Goal: Information Seeking & Learning: Check status

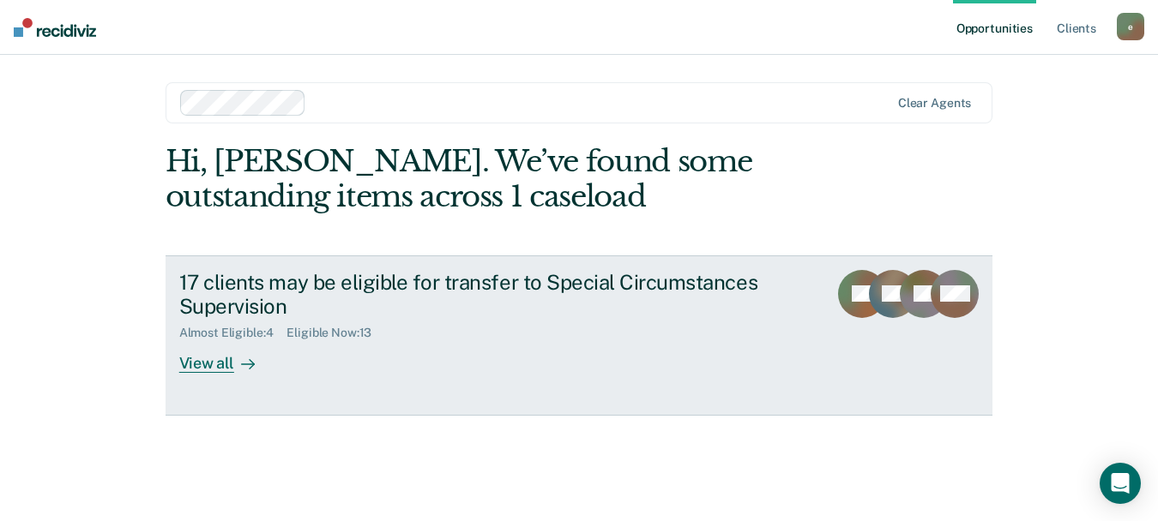
click at [183, 365] on div "View all" at bounding box center [227, 356] width 96 height 33
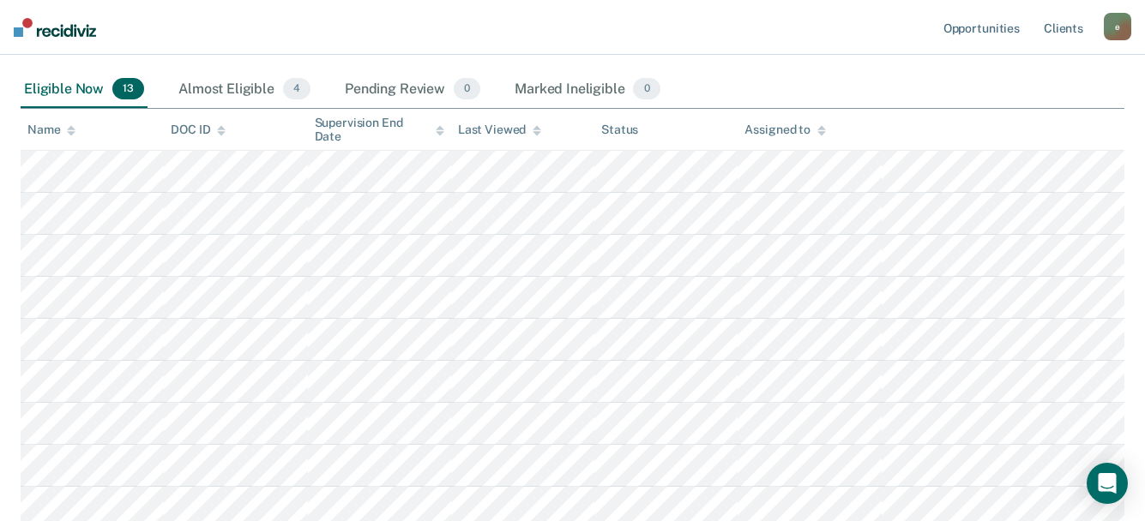
scroll to position [226, 0]
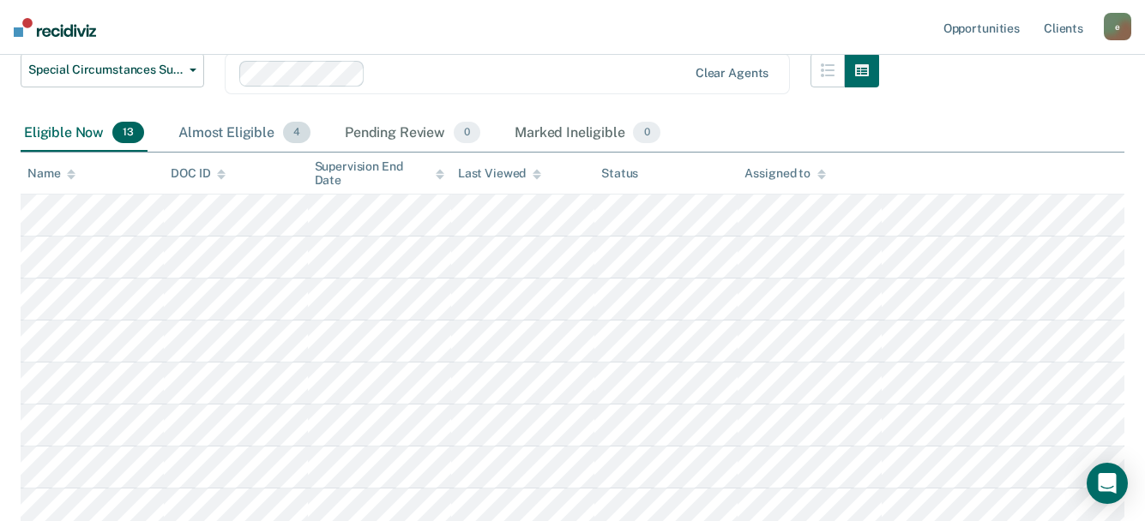
click at [245, 137] on div "Almost Eligible 4" at bounding box center [244, 134] width 139 height 38
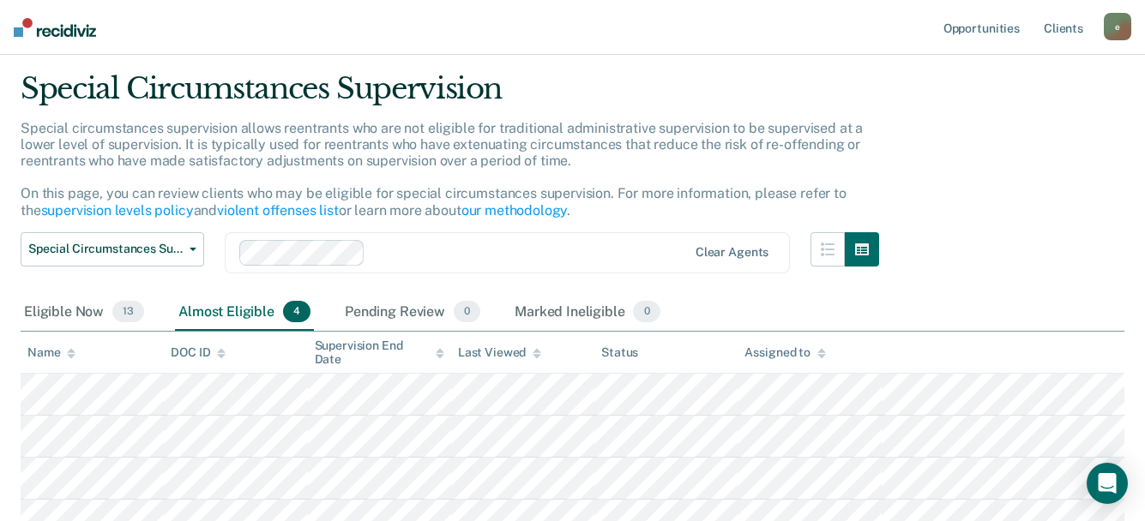
scroll to position [20, 0]
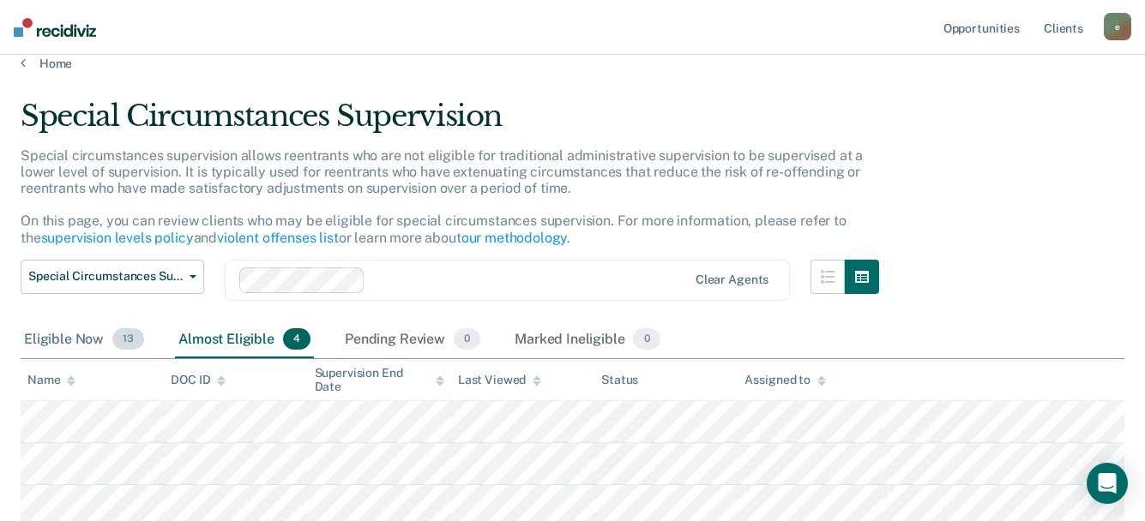
click at [75, 338] on div "Eligible Now 13" at bounding box center [84, 341] width 127 height 38
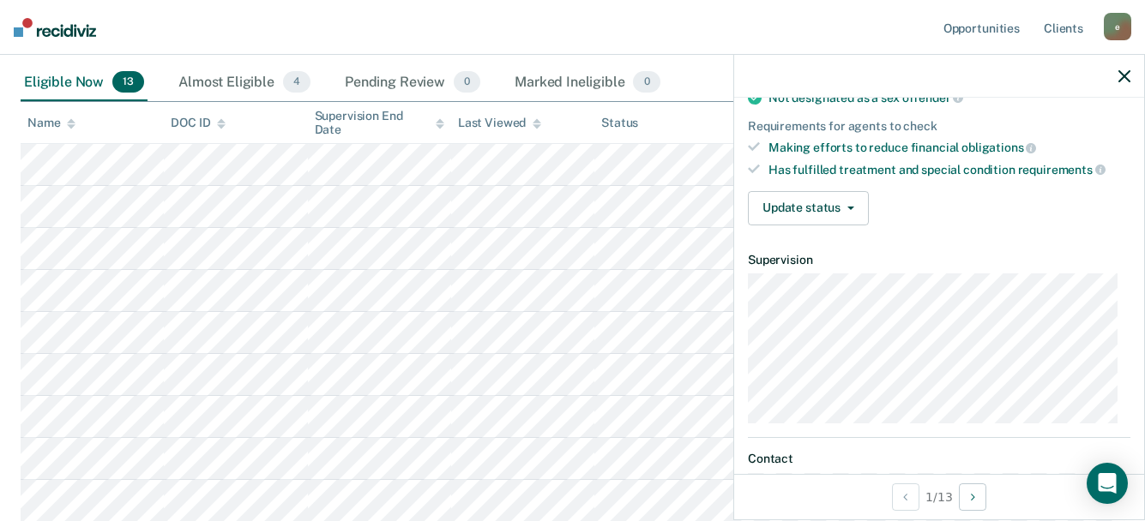
scroll to position [257, 0]
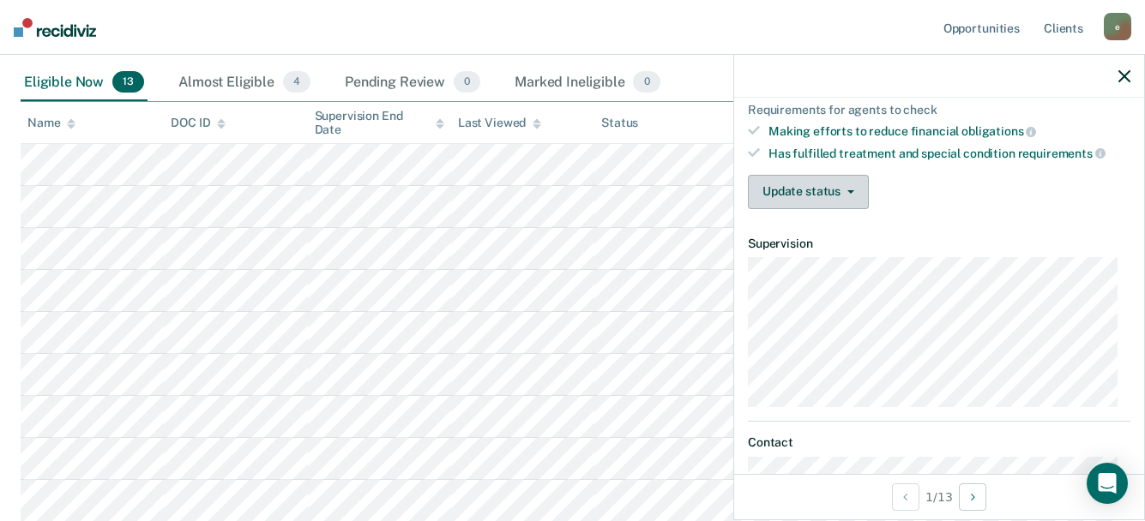
click at [850, 196] on button "Update status" at bounding box center [808, 192] width 121 height 34
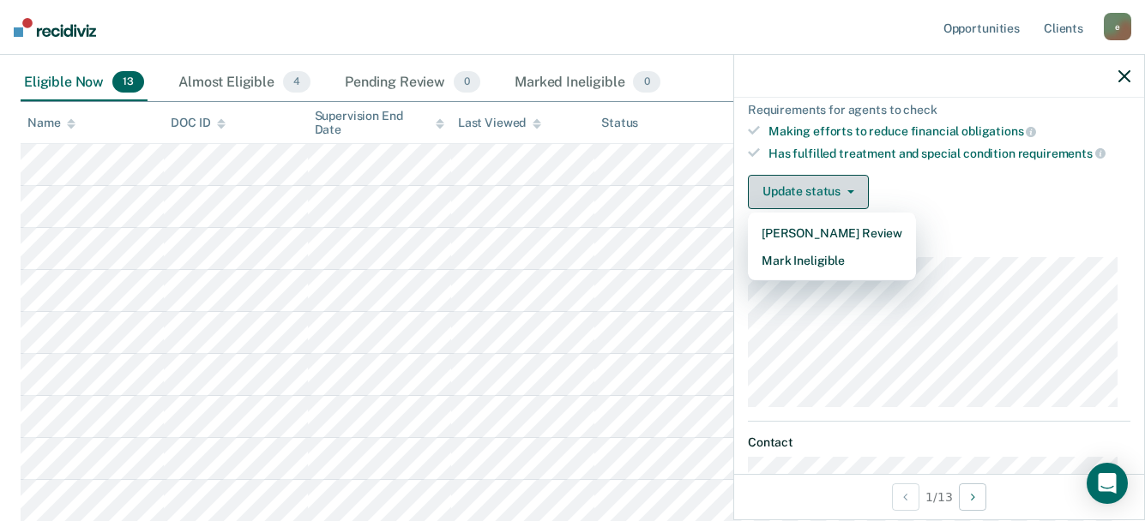
click at [855, 190] on button "Update status" at bounding box center [808, 192] width 121 height 34
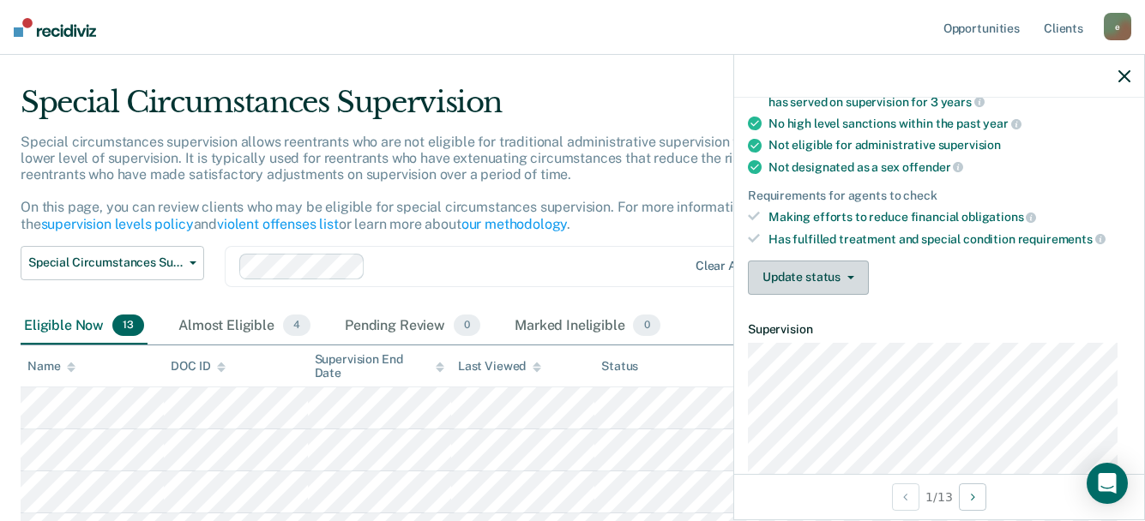
scroll to position [0, 0]
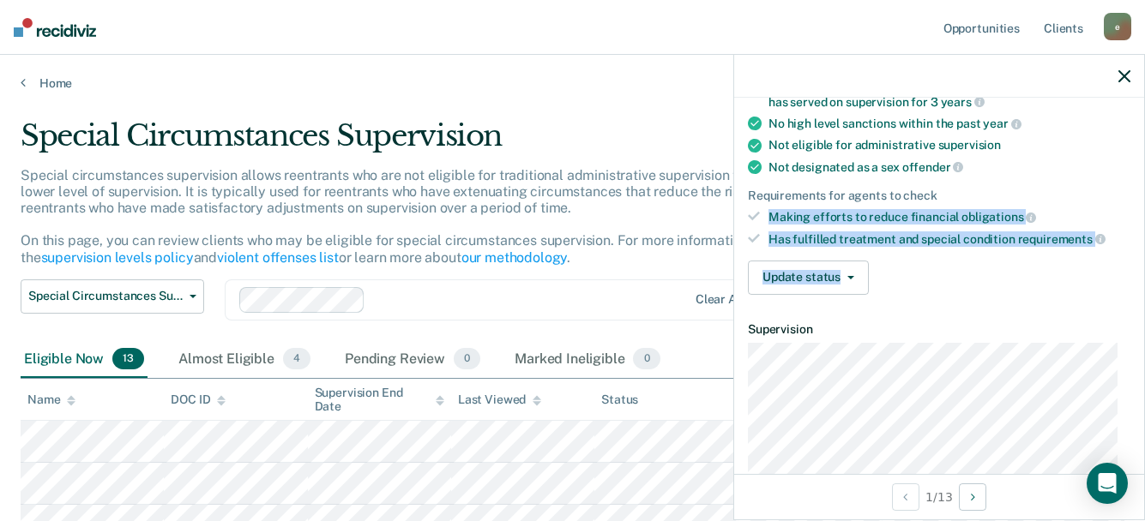
drag, startPoint x: 769, startPoint y: 215, endPoint x: 1086, endPoint y: 246, distance: 318.0
click at [1086, 246] on div "Requirements fulfilled Currently serving a non-life sentence (non-violent case)…" at bounding box center [939, 169] width 410 height 277
drag, startPoint x: 1086, startPoint y: 246, endPoint x: 1045, endPoint y: 253, distance: 40.9
click at [1045, 253] on div "Requirements fulfilled Currently serving a non-life sentence (non-violent case)…" at bounding box center [939, 169] width 410 height 277
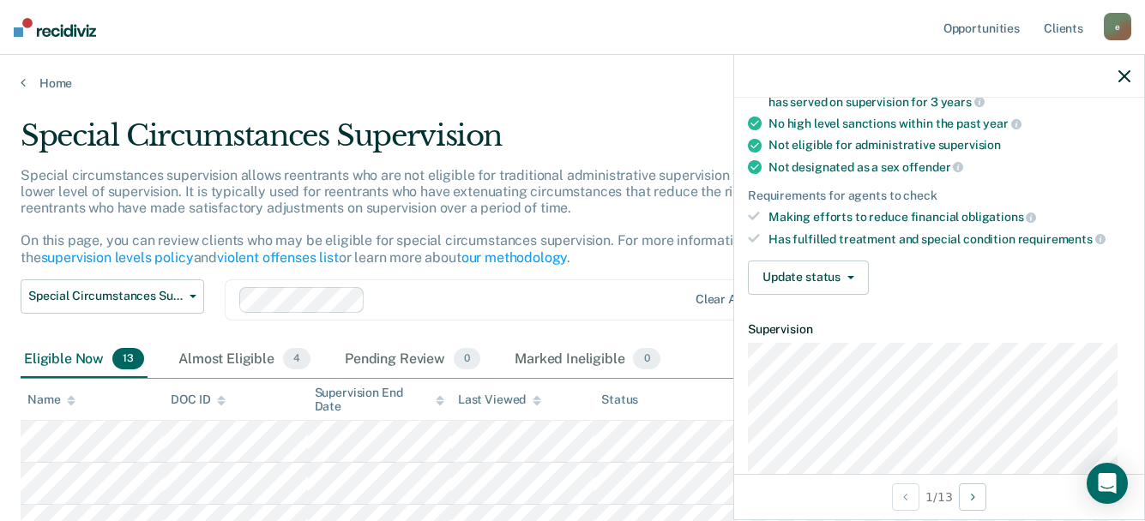
scroll to position [86, 0]
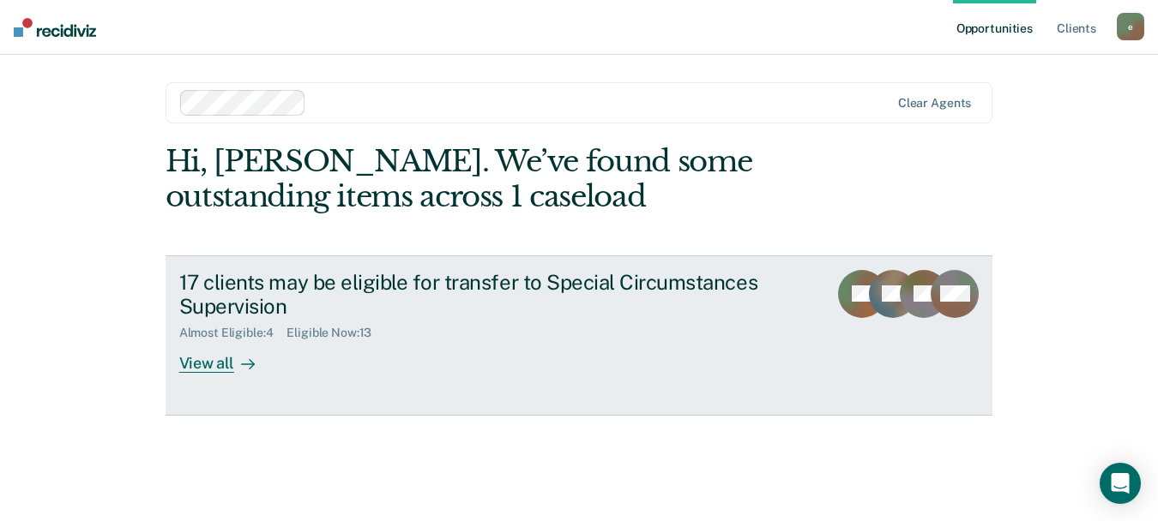
click at [226, 365] on div "View all" at bounding box center [227, 356] width 96 height 33
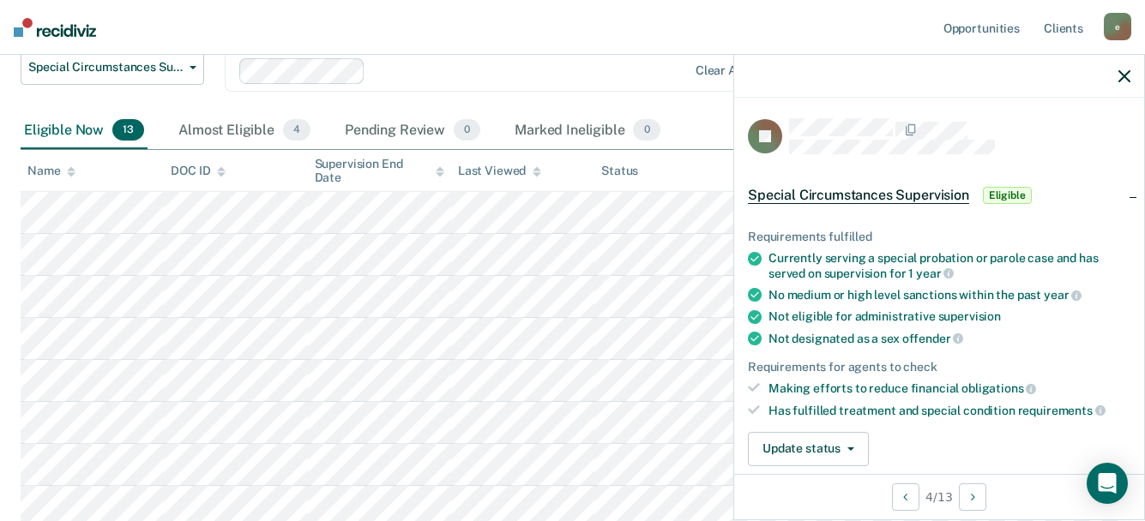
scroll to position [141, 0]
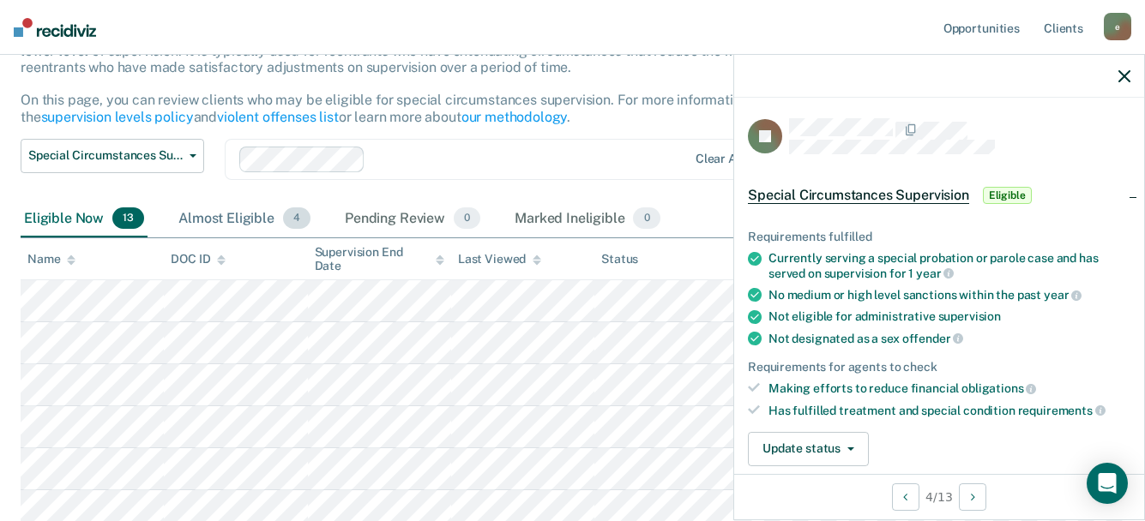
click at [217, 223] on div "Almost Eligible 4" at bounding box center [244, 220] width 139 height 38
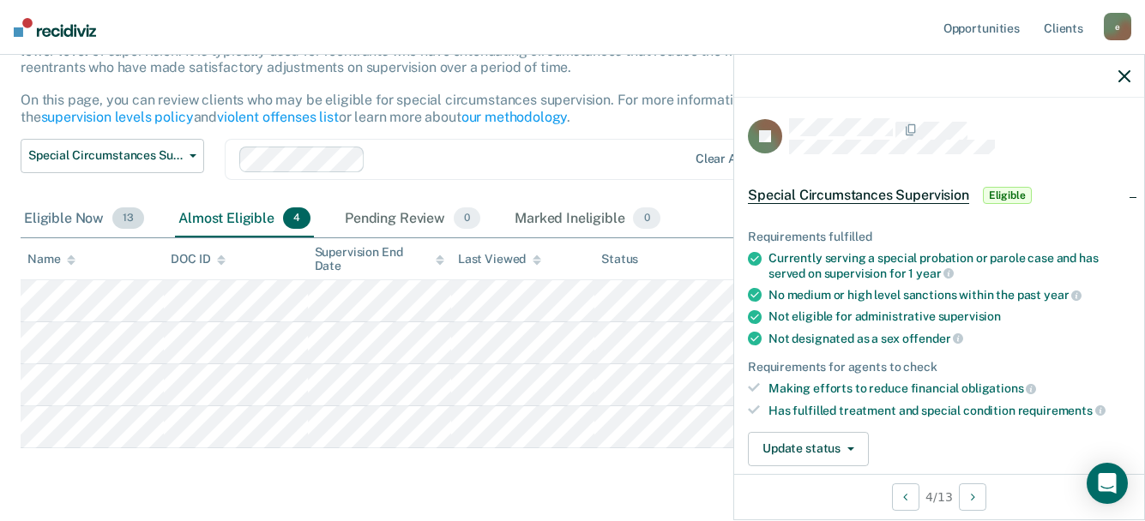
click at [58, 216] on div "Eligible Now 13" at bounding box center [84, 220] width 127 height 38
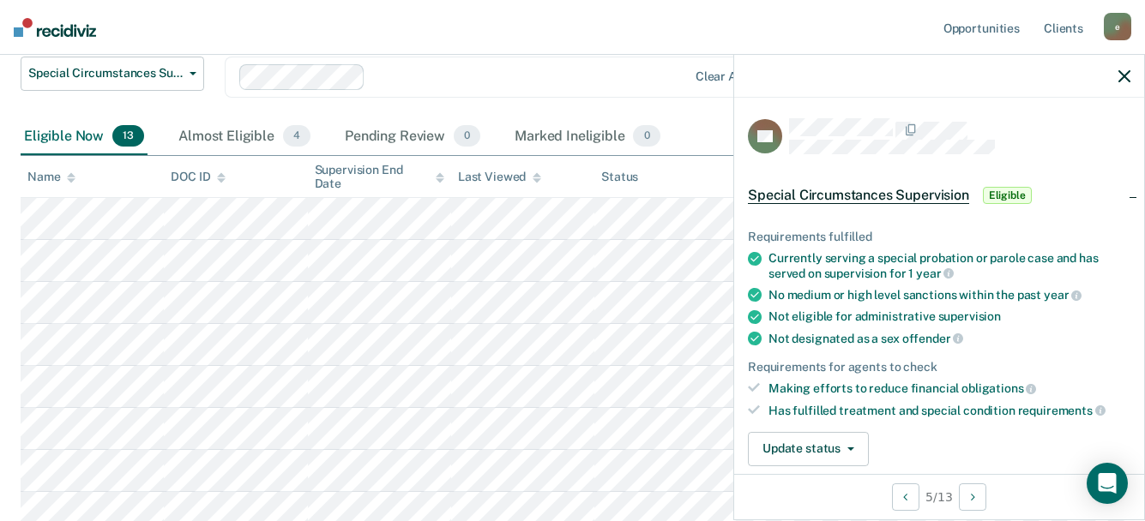
scroll to position [226, 0]
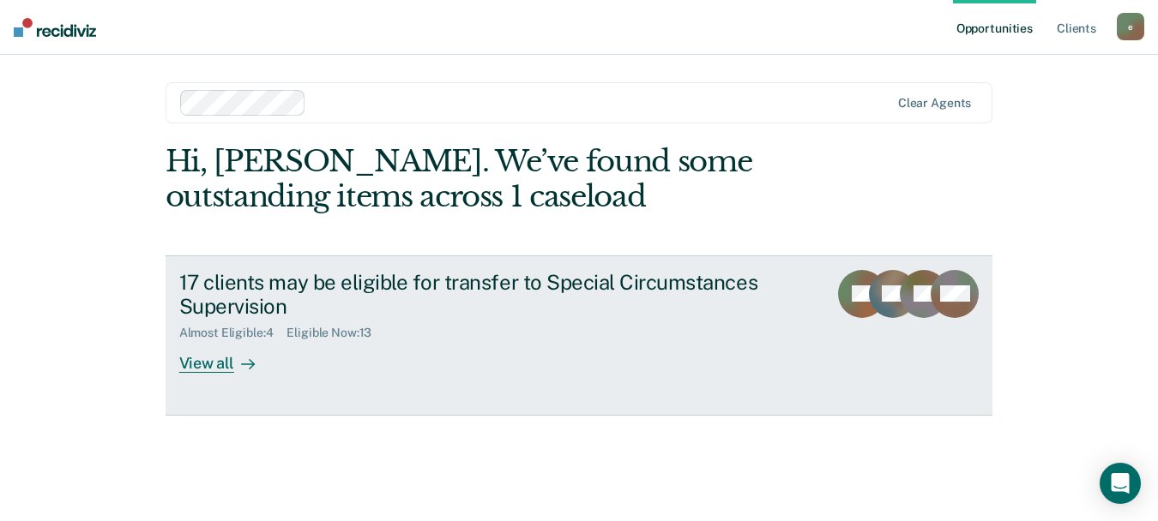
click at [200, 367] on div "View all" at bounding box center [227, 356] width 96 height 33
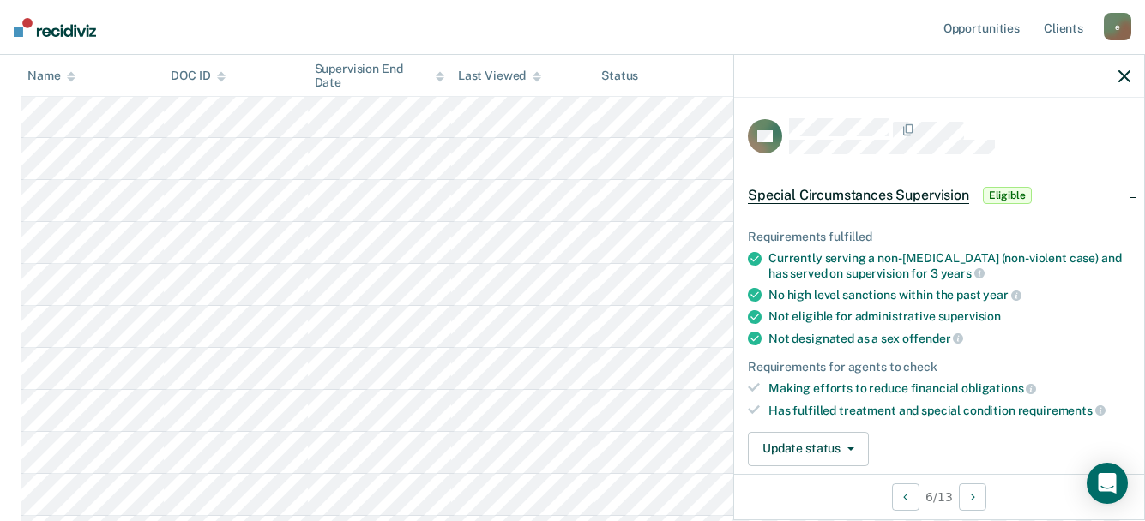
scroll to position [515, 0]
